Goal: Register for event/course

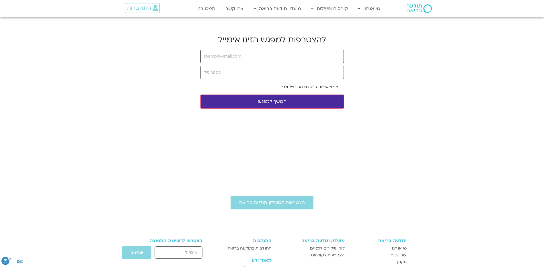
click at [266, 55] on input "email" at bounding box center [272, 56] width 143 height 13
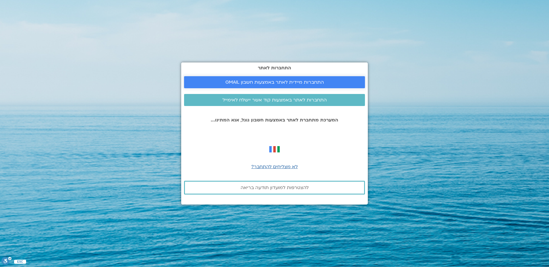
click at [242, 80] on span "התחברות מיידית לאתר באמצעות חשבון GMAIL" at bounding box center [274, 82] width 98 height 5
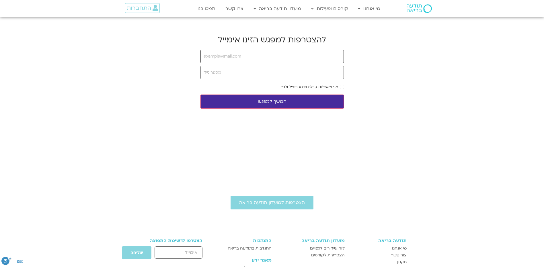
click at [236, 57] on input "email" at bounding box center [272, 56] width 143 height 13
type input "[EMAIL_ADDRESS][DOMAIN_NAME]"
click at [238, 76] on input "tel" at bounding box center [272, 72] width 143 height 13
type input "0546170703"
click at [306, 104] on button "המשך למפגש" at bounding box center [272, 102] width 143 height 14
